Goal: Check status: Check status

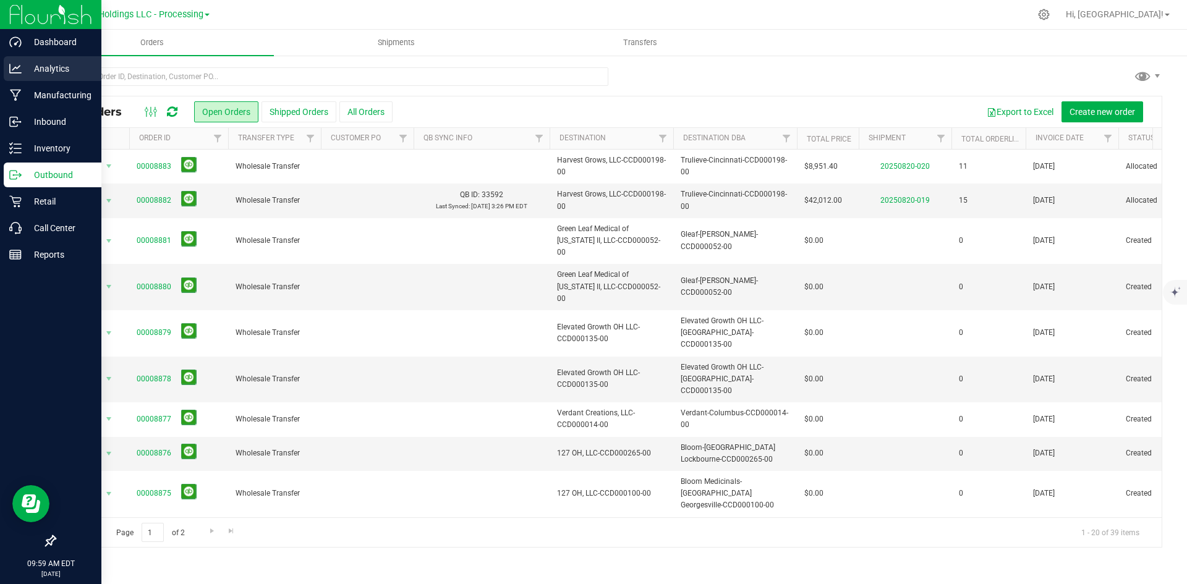
click at [29, 75] on p "Analytics" at bounding box center [59, 68] width 74 height 15
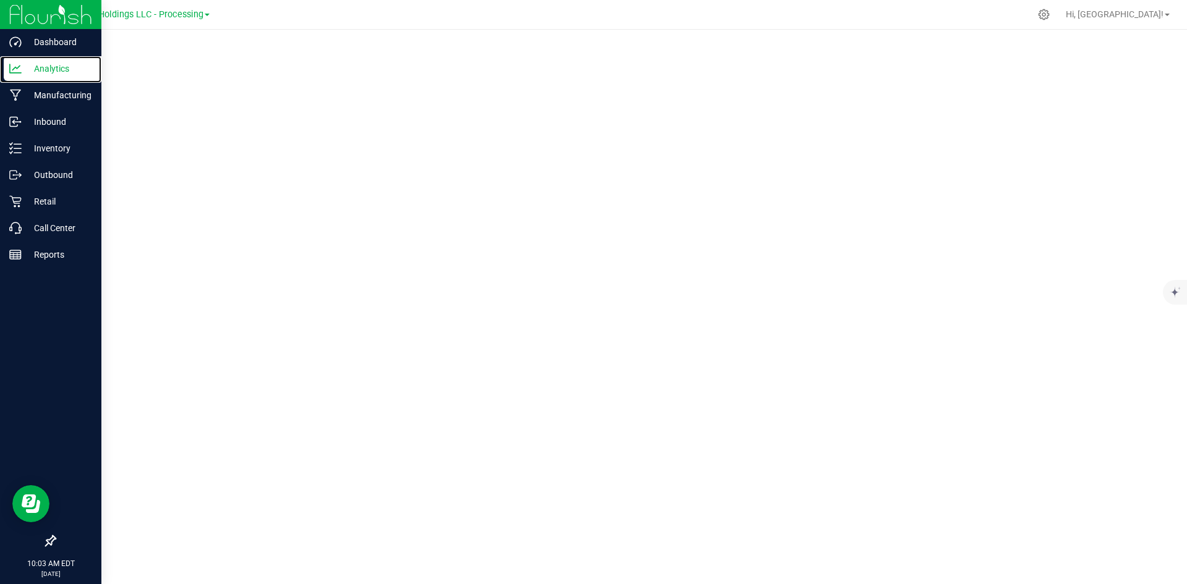
click at [29, 75] on p "Analytics" at bounding box center [59, 68] width 74 height 15
click at [74, 169] on p "Outbound" at bounding box center [59, 175] width 74 height 15
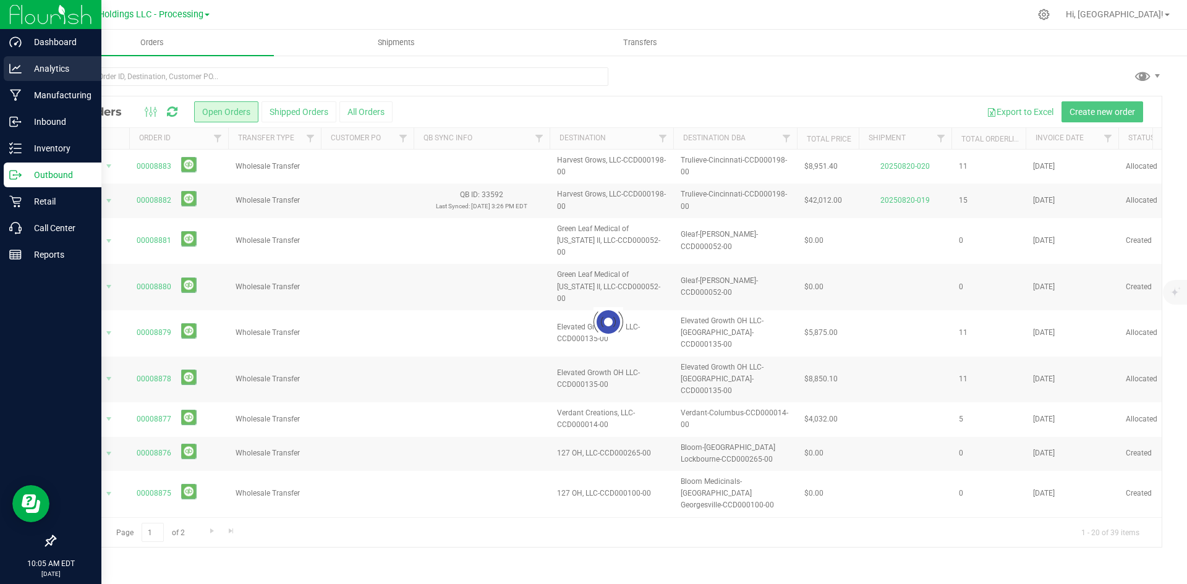
click at [60, 78] on div "Analytics" at bounding box center [53, 68] width 98 height 25
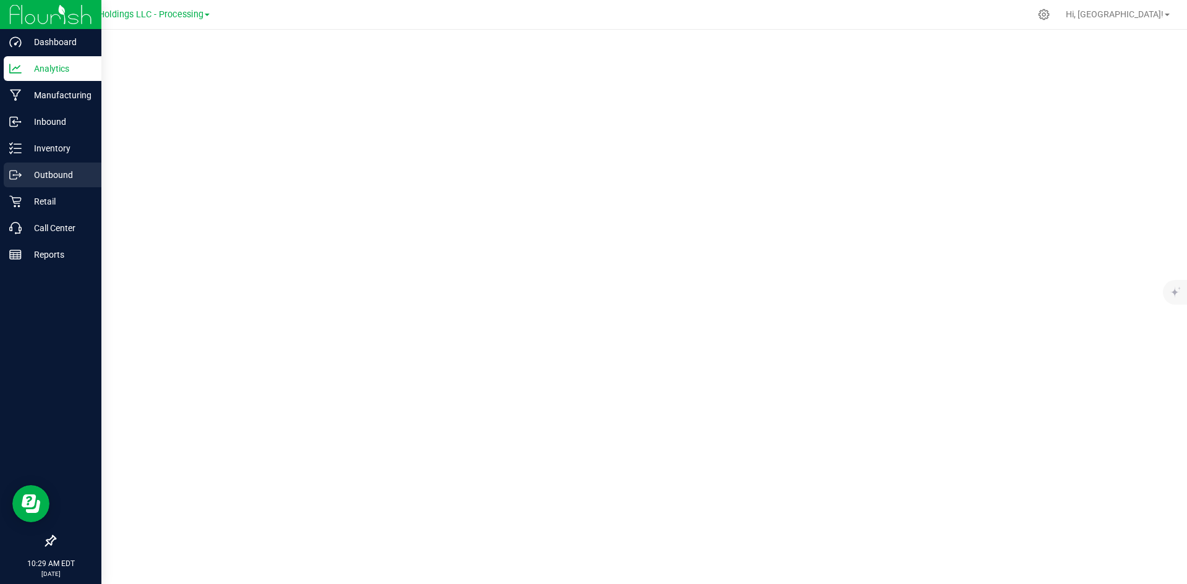
click at [65, 166] on div "Outbound" at bounding box center [53, 175] width 98 height 25
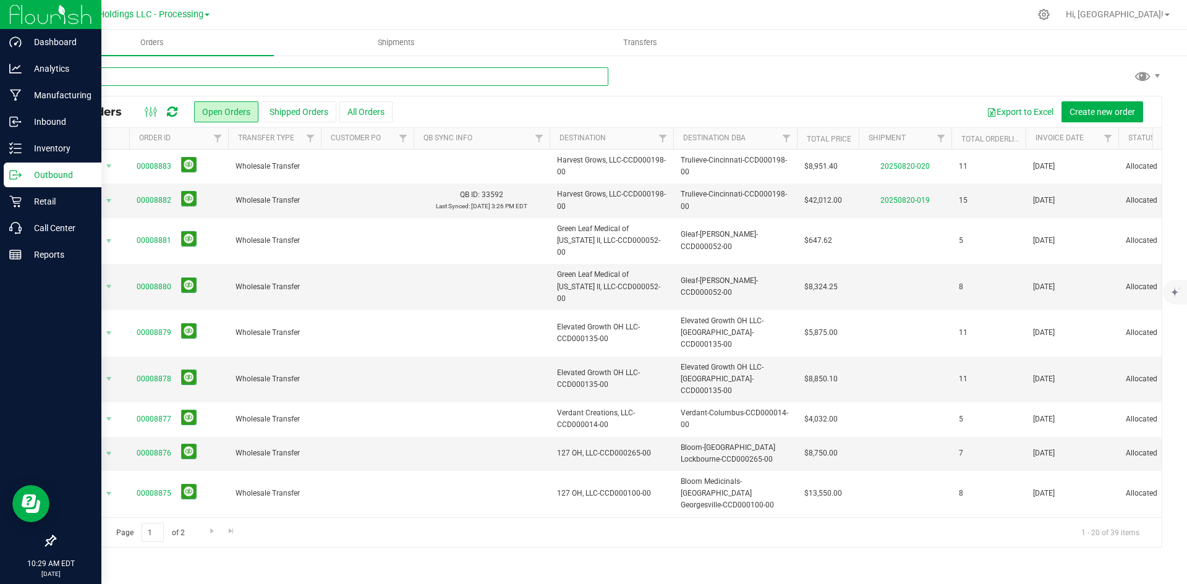
click at [174, 79] on input "text" at bounding box center [331, 76] width 554 height 19
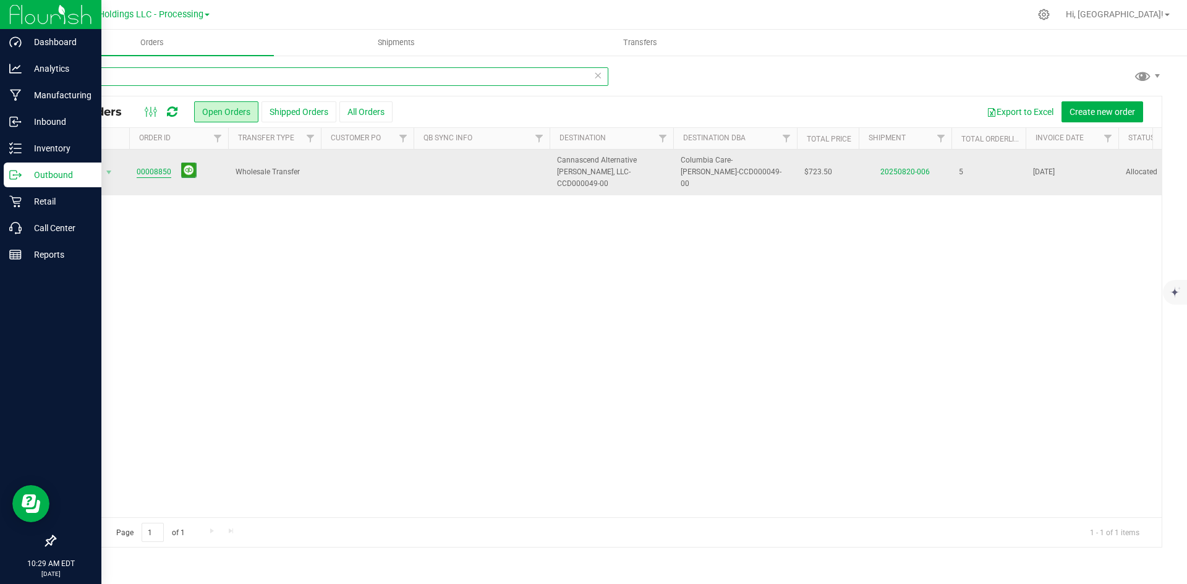
type input "8850"
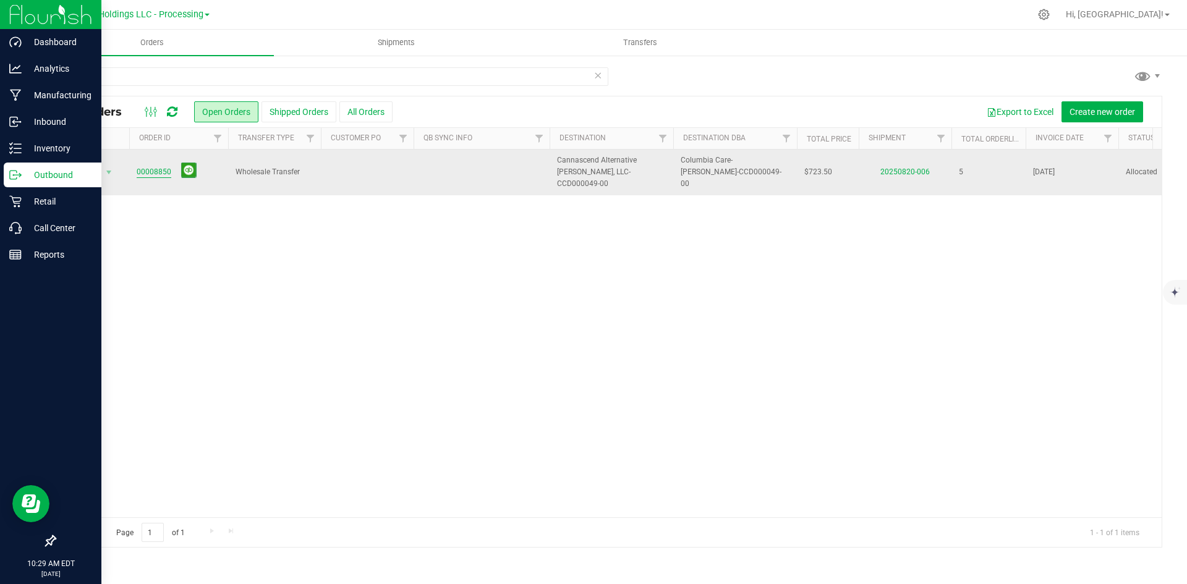
click at [150, 171] on link "00008850" at bounding box center [154, 172] width 35 height 12
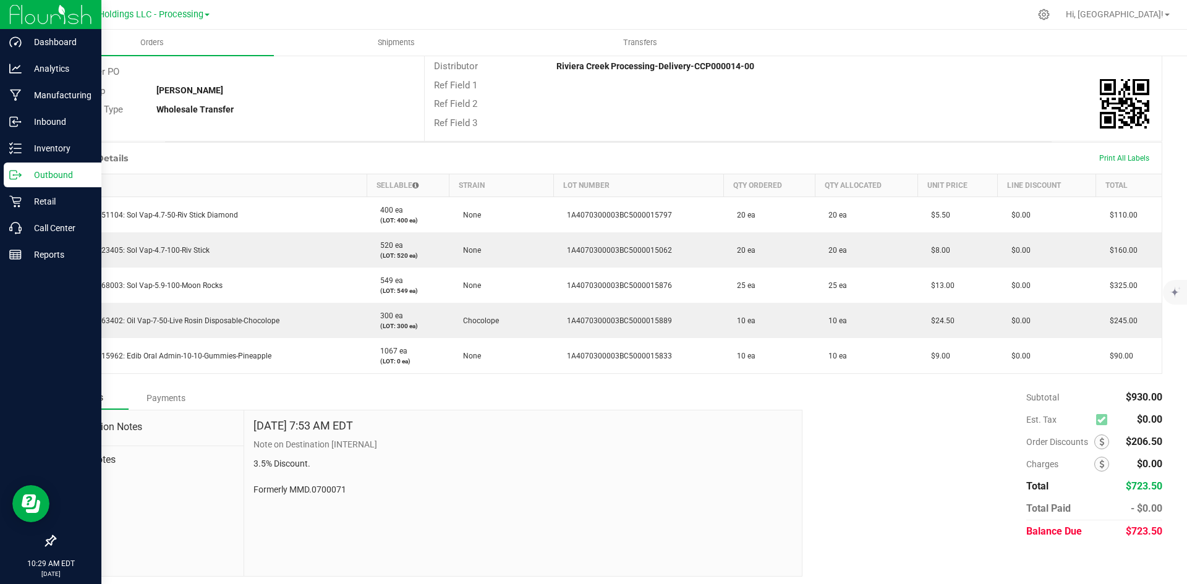
scroll to position [221, 0]
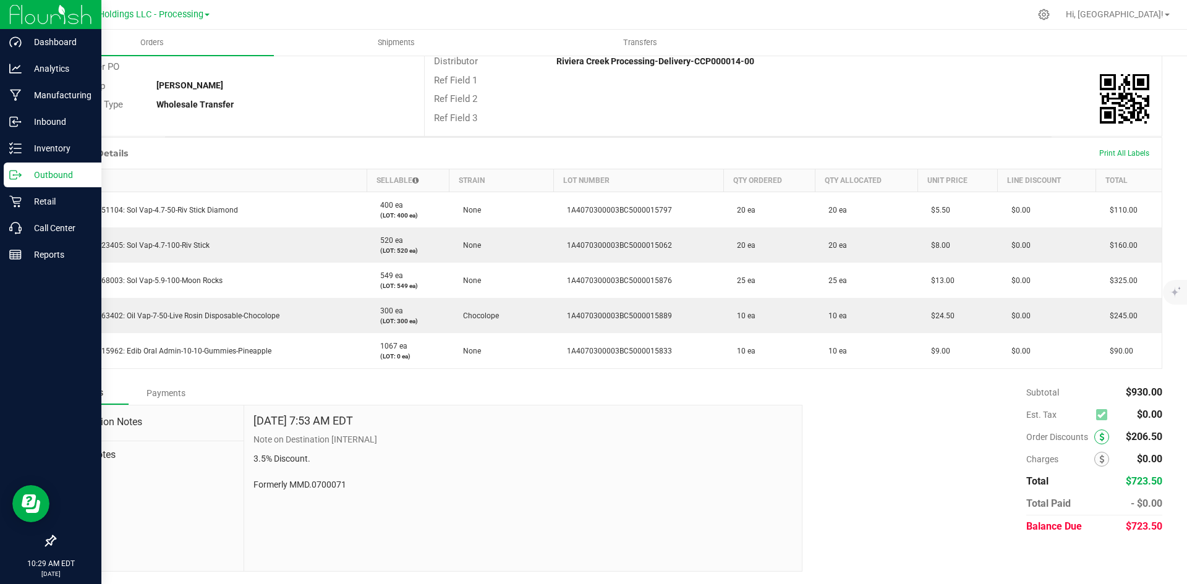
click at [1100, 435] on icon at bounding box center [1102, 437] width 5 height 9
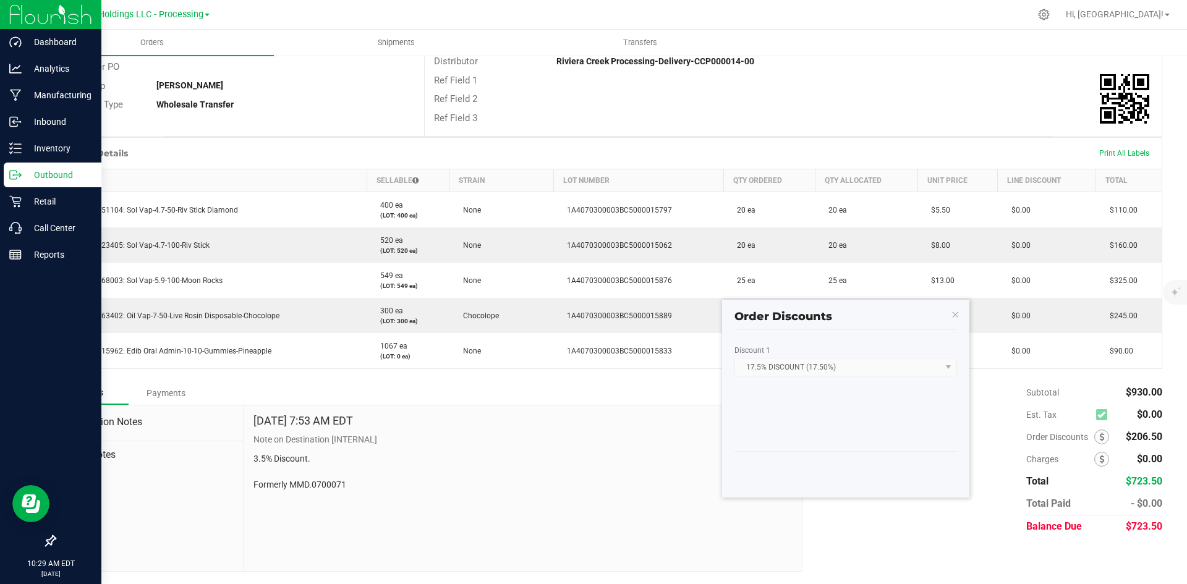
click at [894, 545] on div "Notes Payments Destination Notes Order Notes [DATE] 7:53 AM EDT Note on Destina…" at bounding box center [608, 477] width 1108 height 190
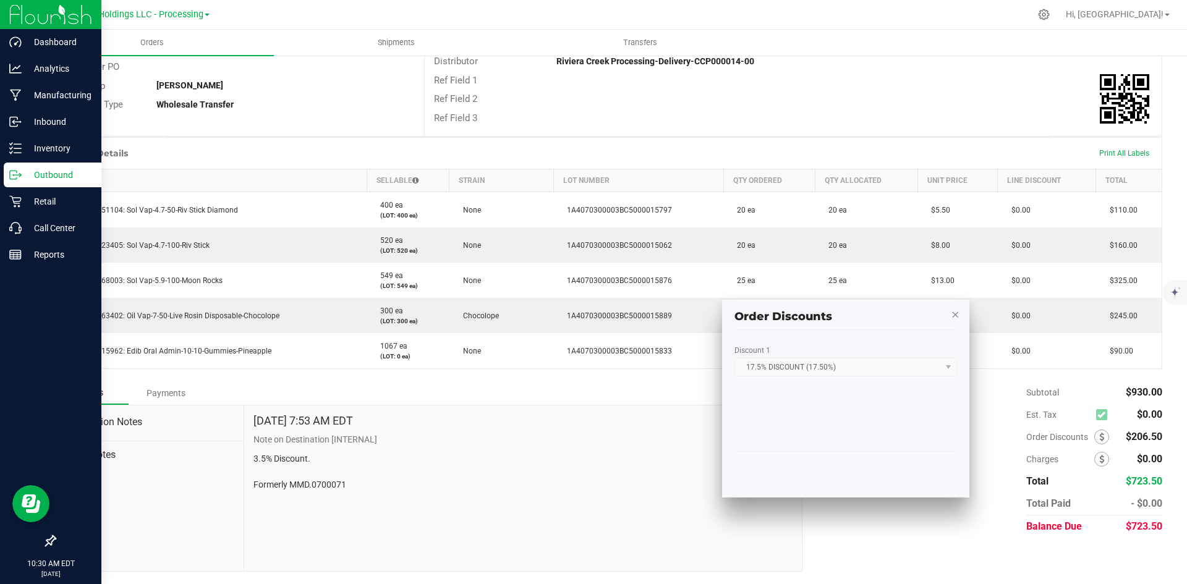
click at [957, 320] on icon "button" at bounding box center [955, 314] width 9 height 15
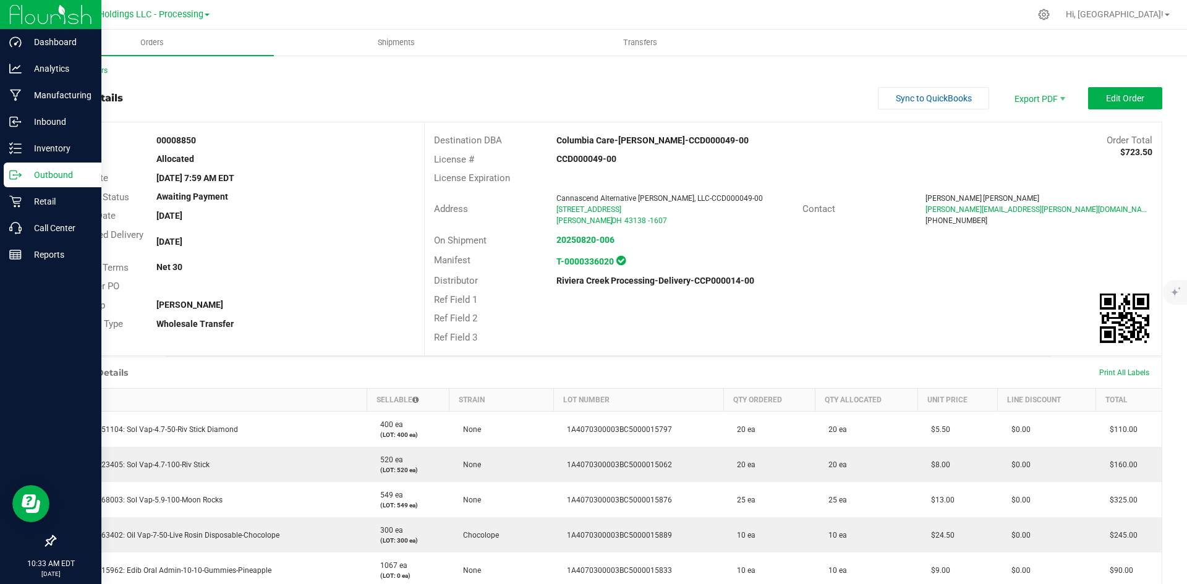
scroll to position [0, 0]
click at [93, 72] on link "Back to Orders" at bounding box center [80, 72] width 53 height 9
